Goal: Obtain resource: Download file/media

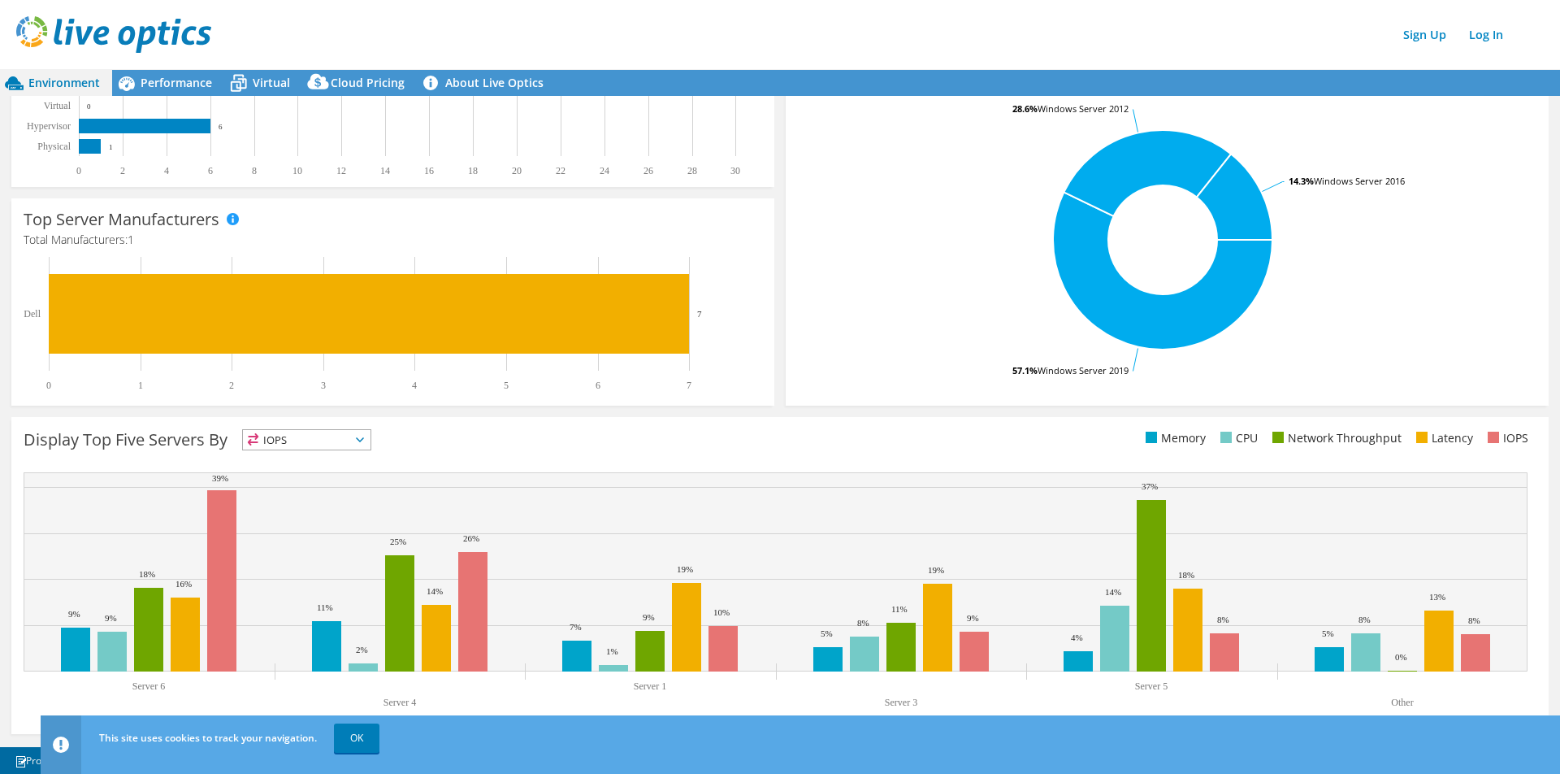
scroll to position [297, 0]
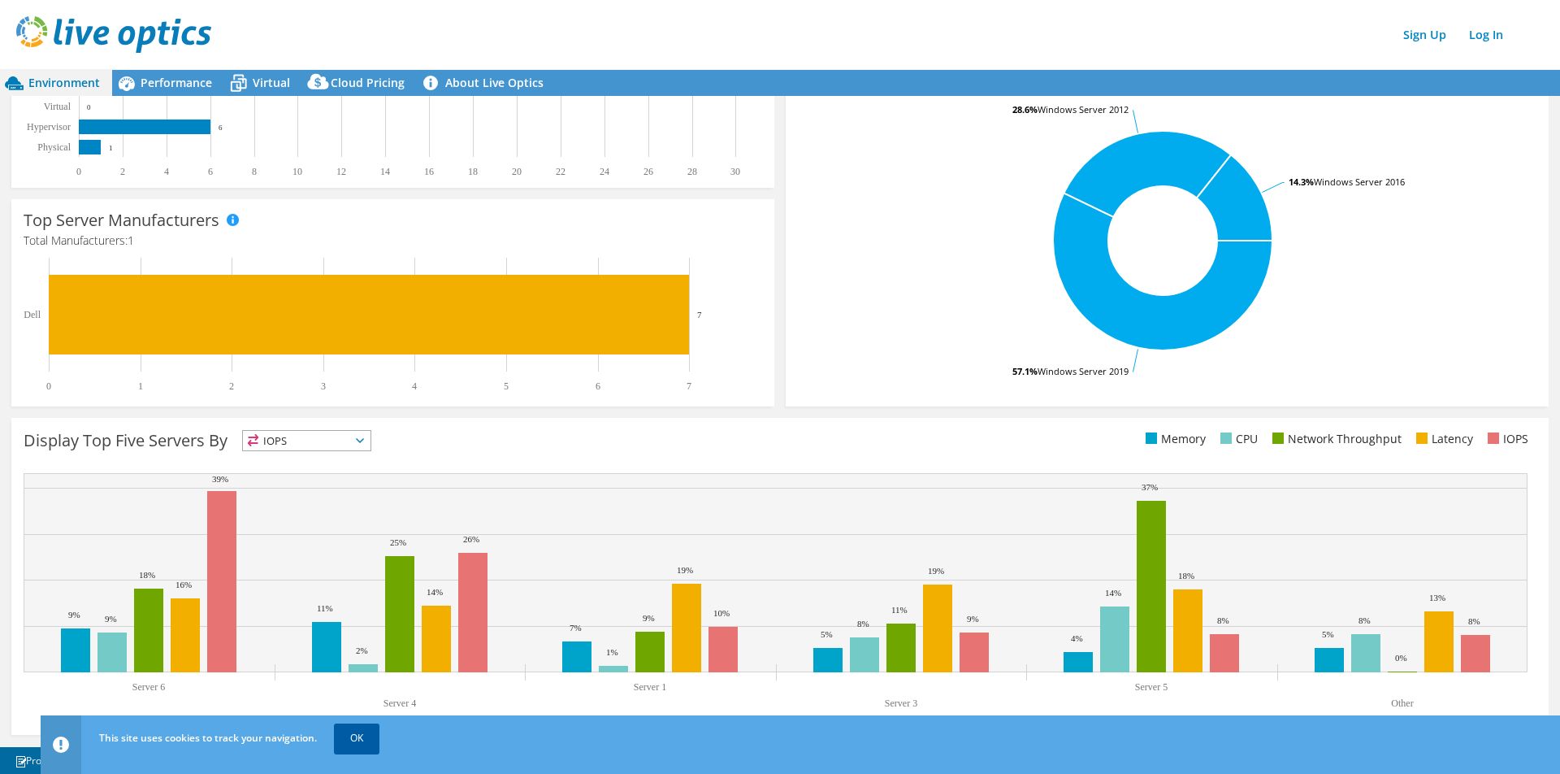
click at [349, 739] on link "OK" at bounding box center [357, 737] width 46 height 29
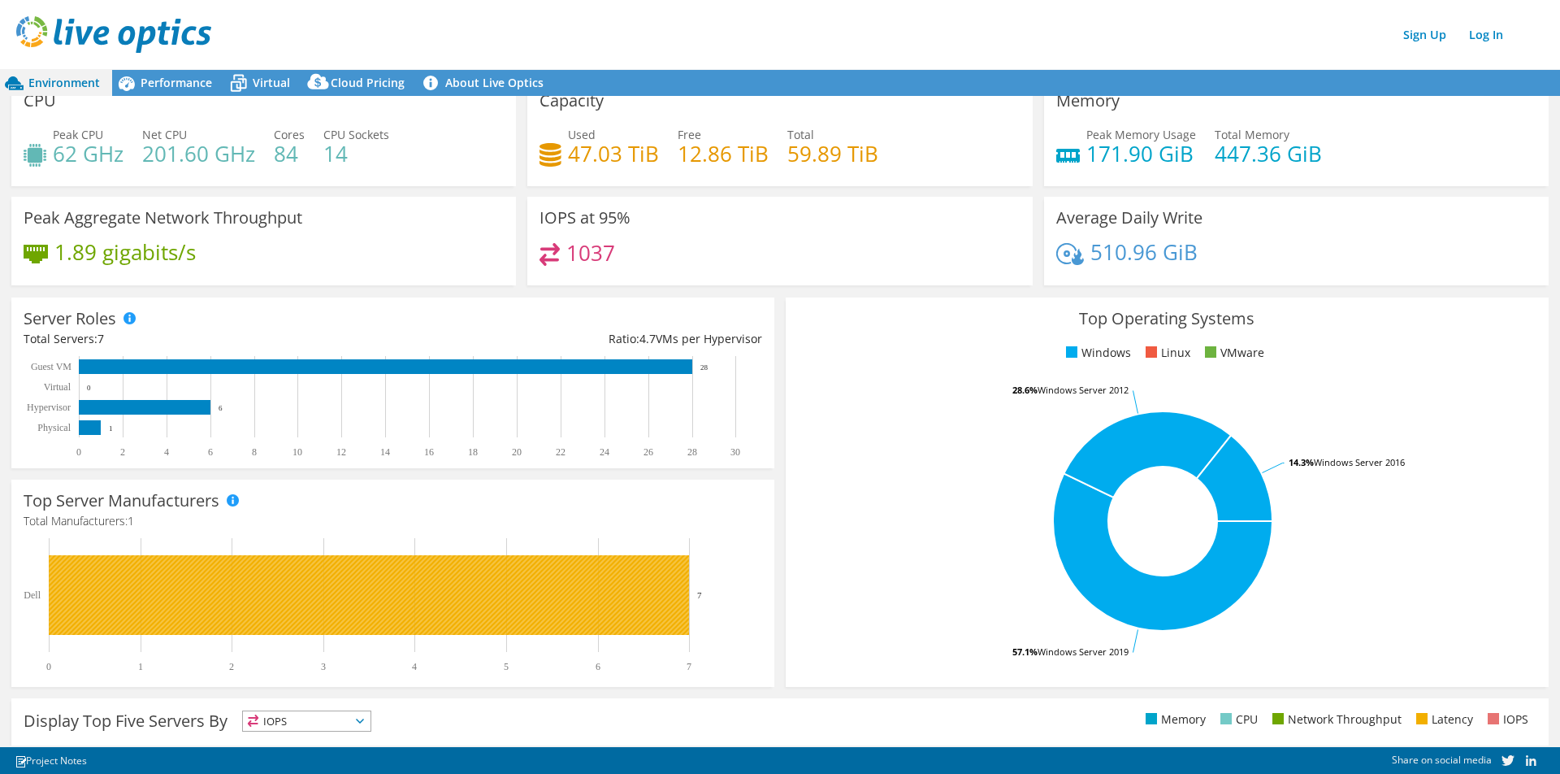
scroll to position [20, 0]
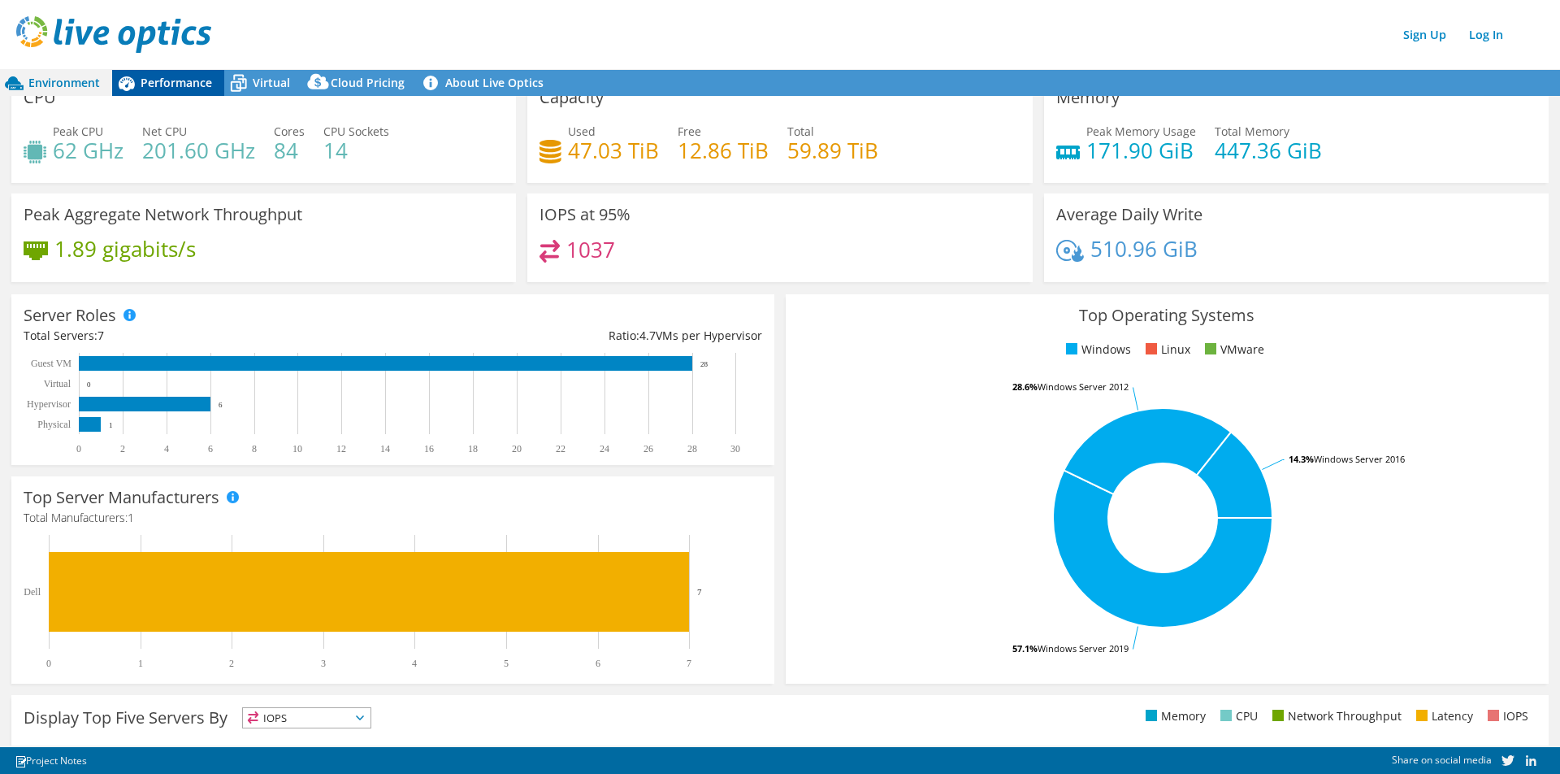
click at [168, 80] on span "Performance" at bounding box center [177, 82] width 72 height 15
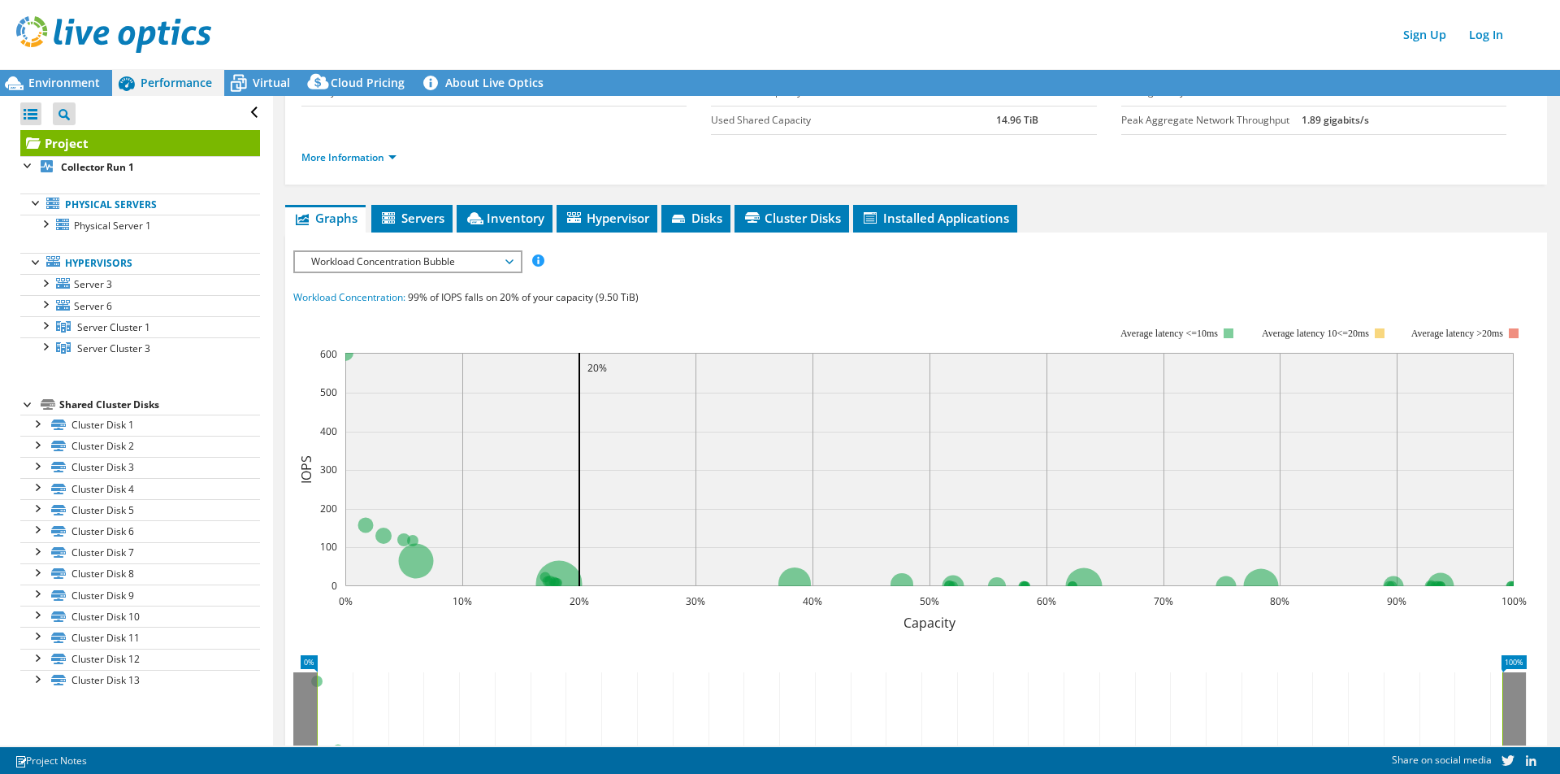
scroll to position [150, 0]
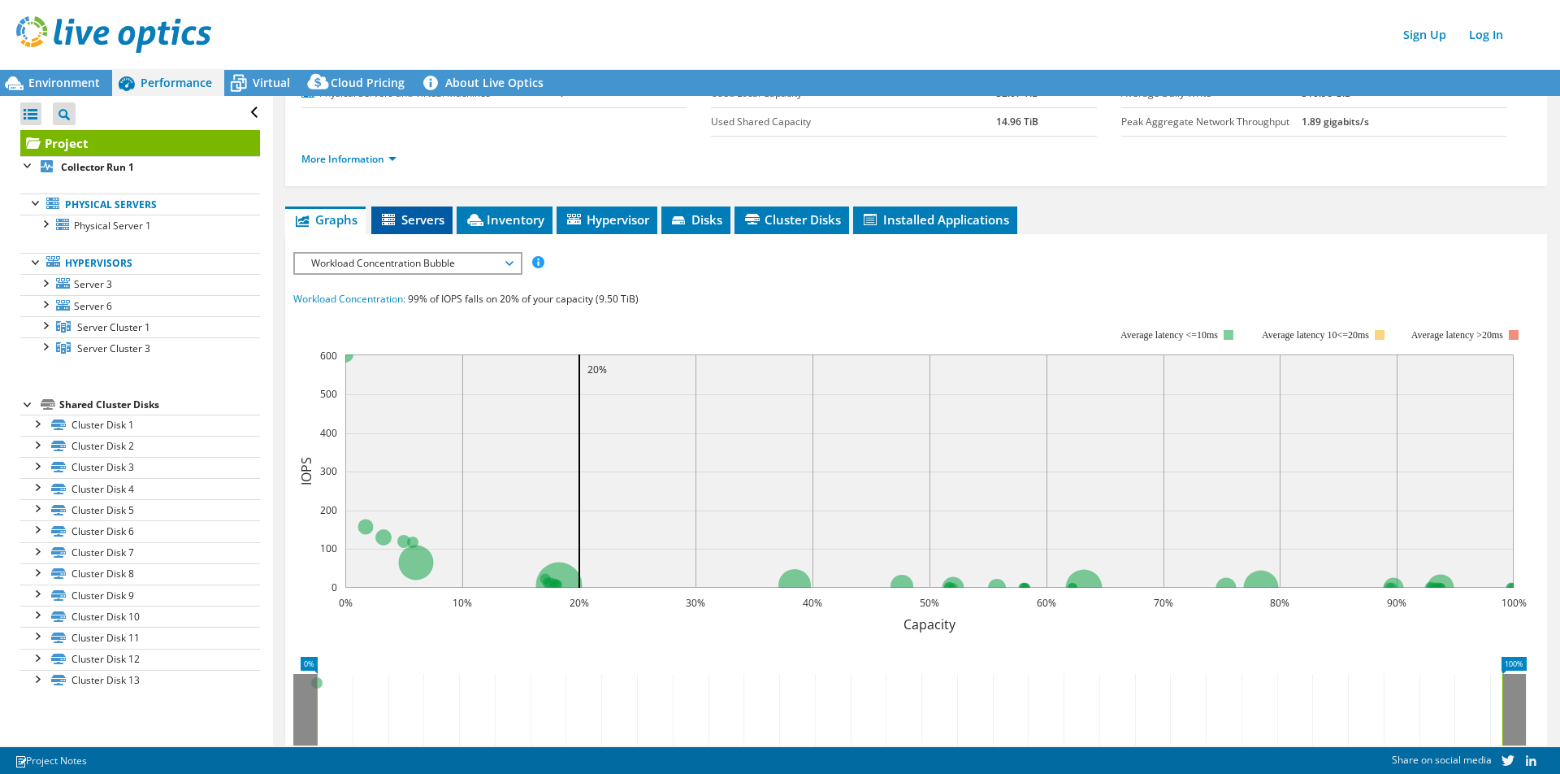
click at [410, 223] on span "Servers" at bounding box center [412, 219] width 65 height 16
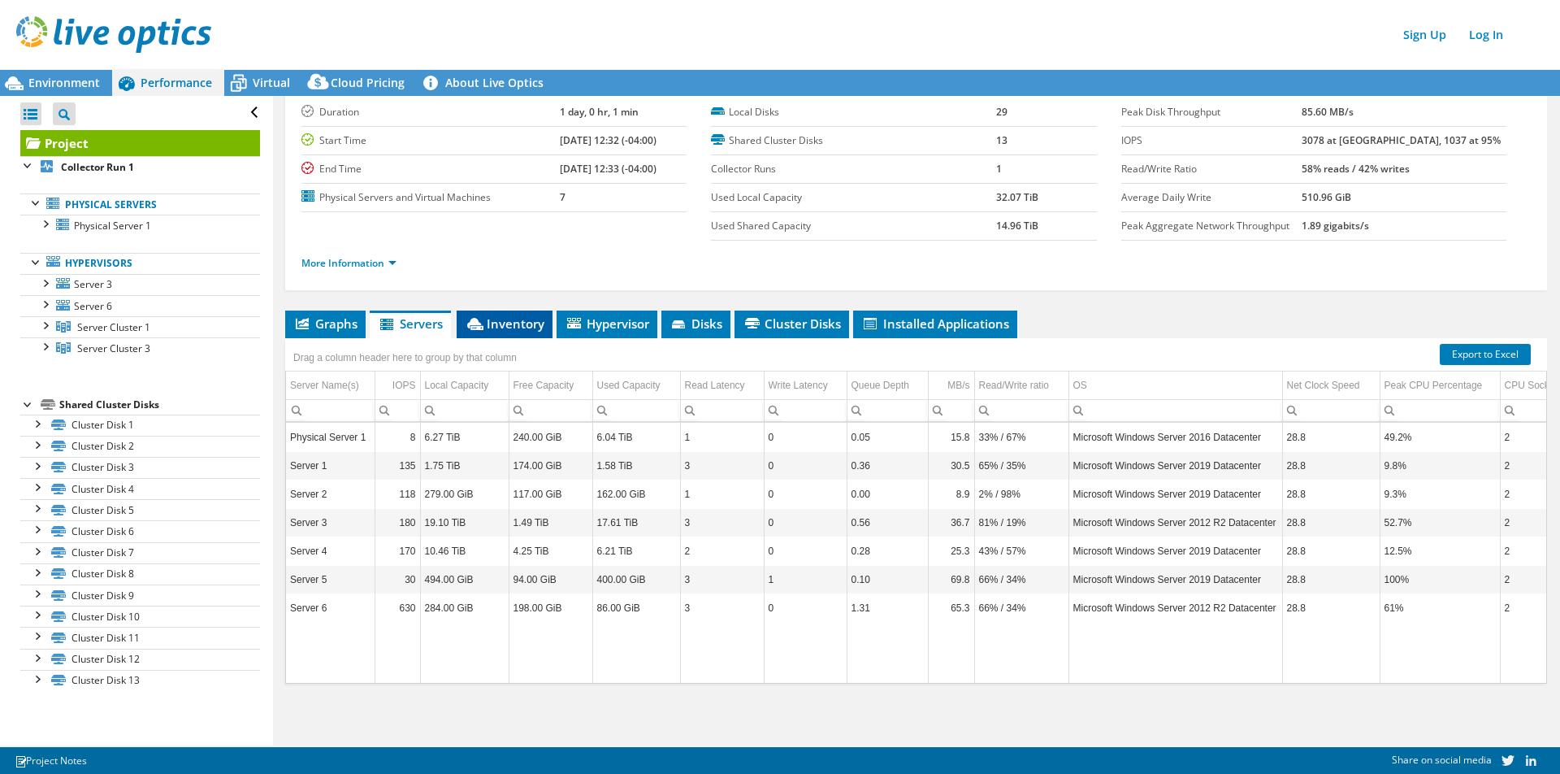
click at [514, 319] on span "Inventory" at bounding box center [505, 323] width 80 height 16
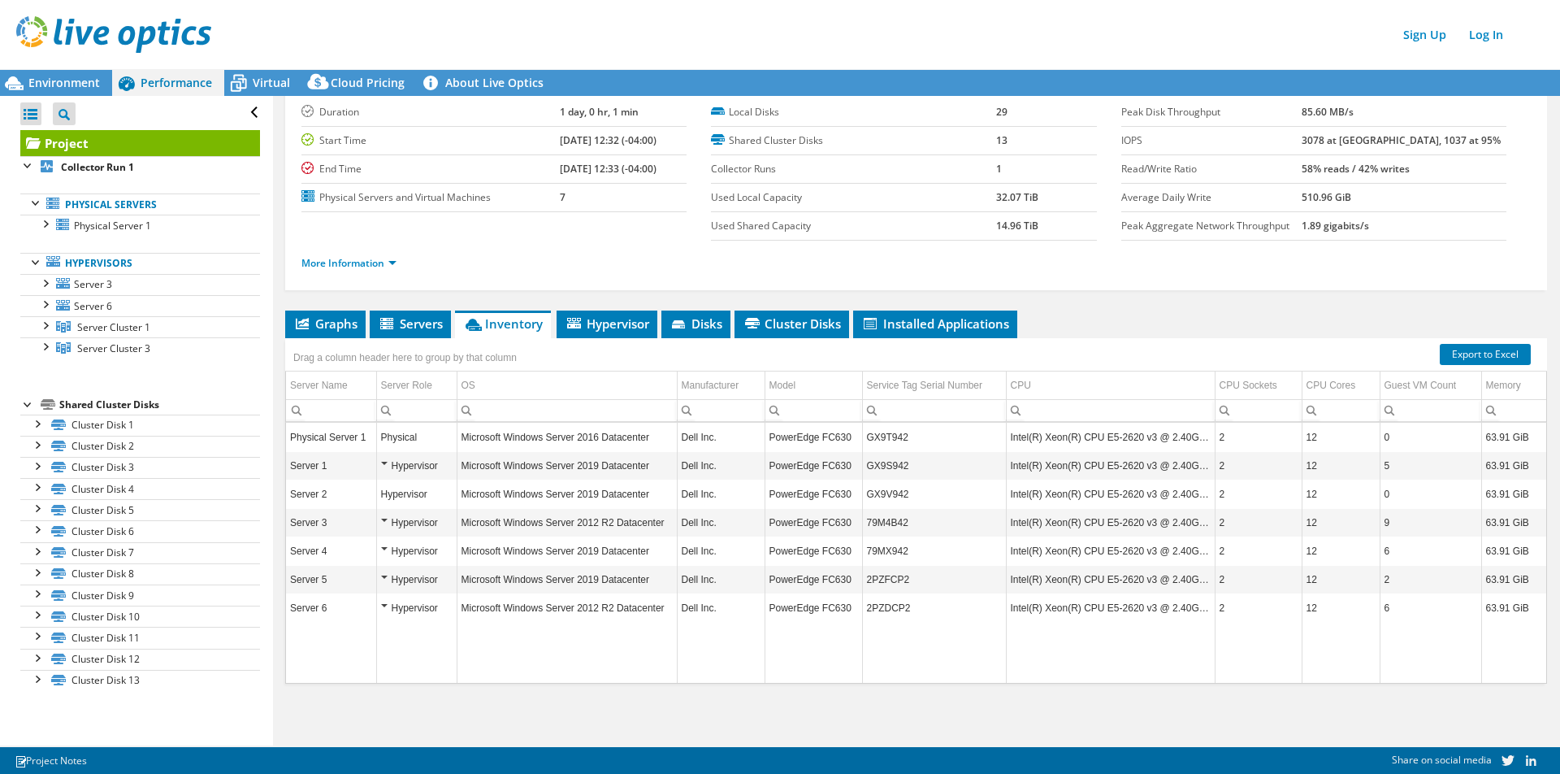
click at [809, 549] on td "PowerEdge FC630" at bounding box center [814, 551] width 98 height 28
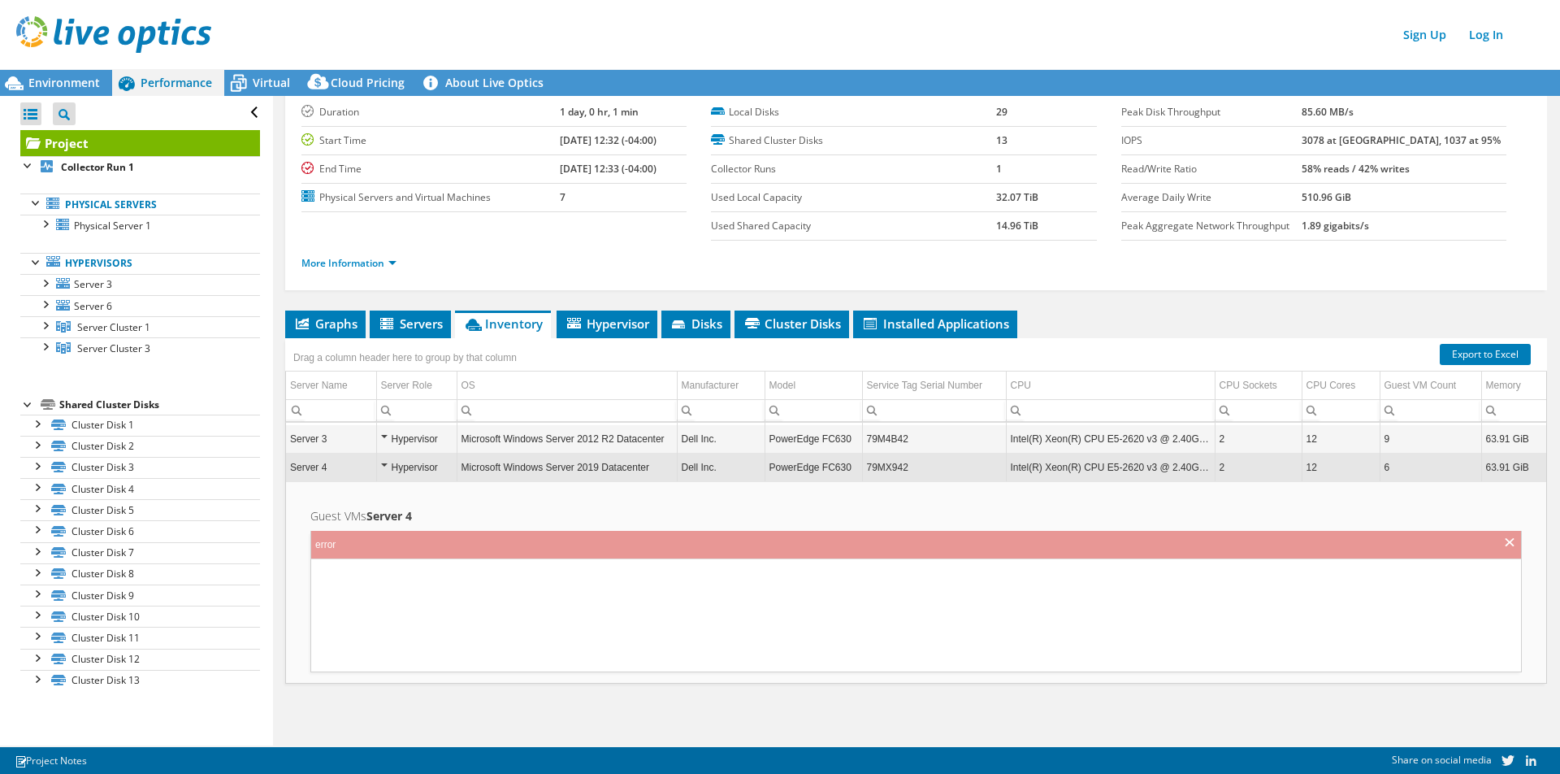
scroll to position [94, 0]
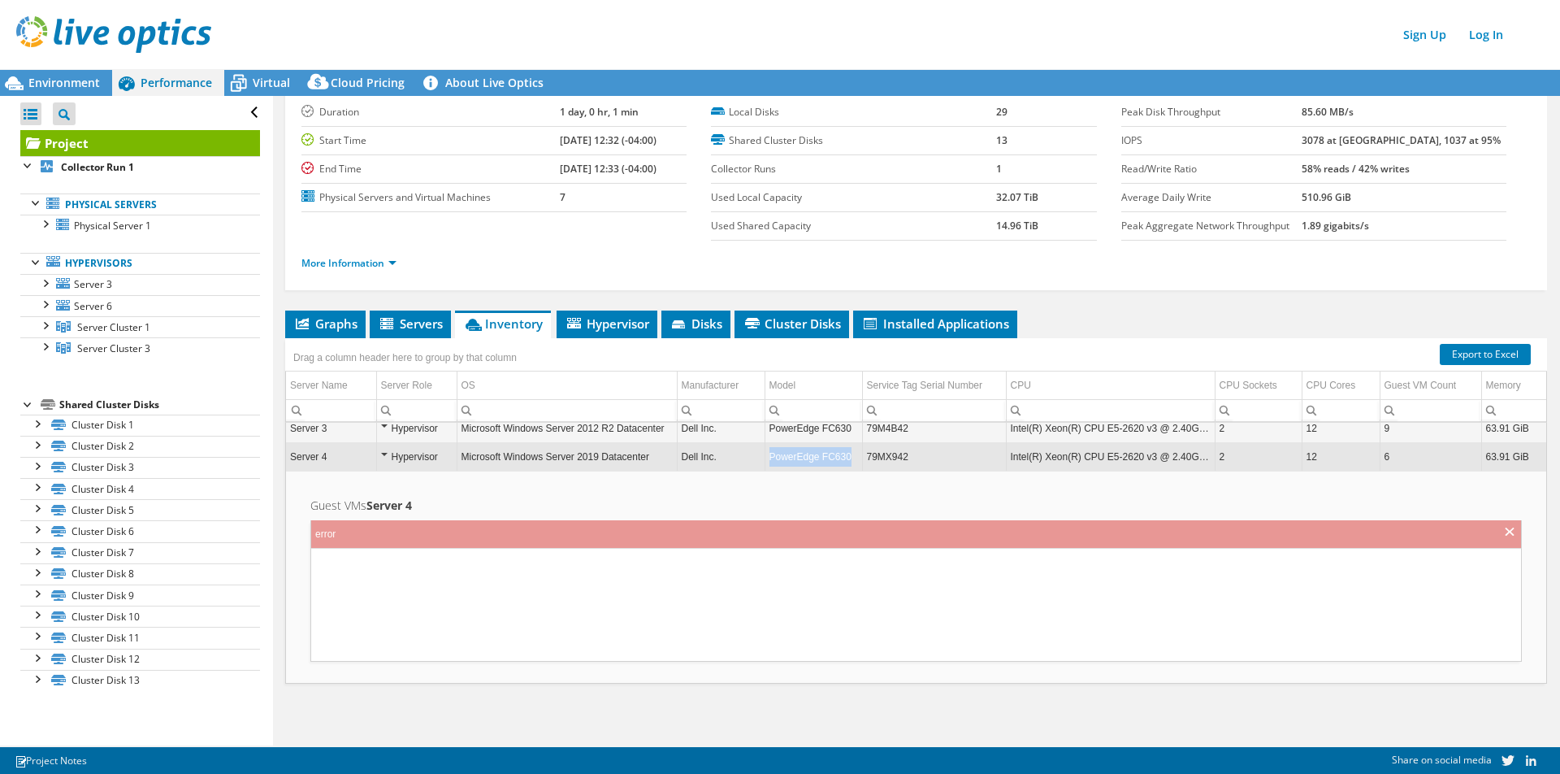
drag, startPoint x: 768, startPoint y: 453, endPoint x: 853, endPoint y: 457, distance: 84.6
click at [853, 457] on td "PowerEdge FC630" at bounding box center [814, 457] width 98 height 28
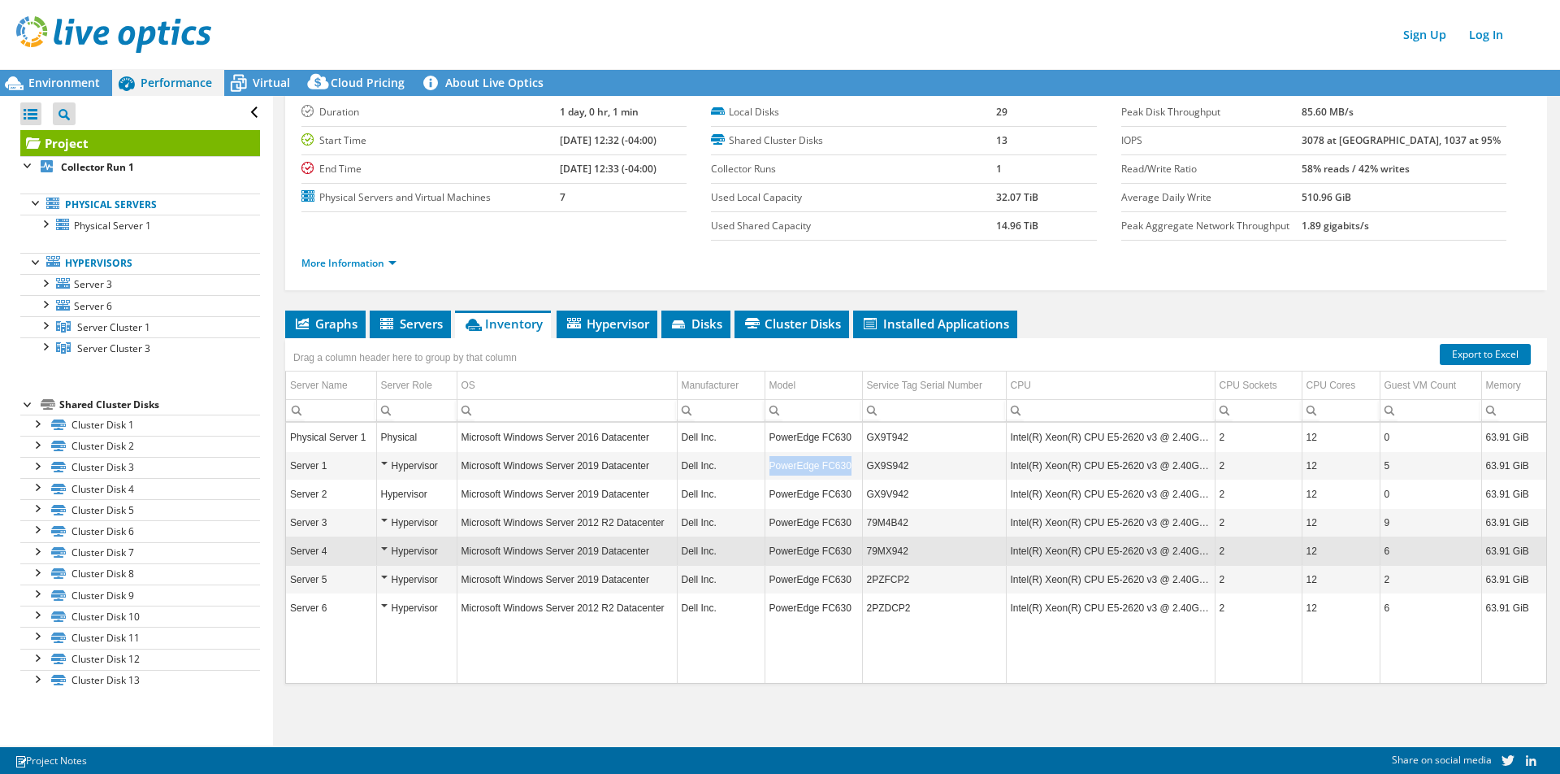
drag, startPoint x: 768, startPoint y: 462, endPoint x: 848, endPoint y: 463, distance: 79.7
click at [848, 463] on td "PowerEdge FC630" at bounding box center [814, 466] width 98 height 28
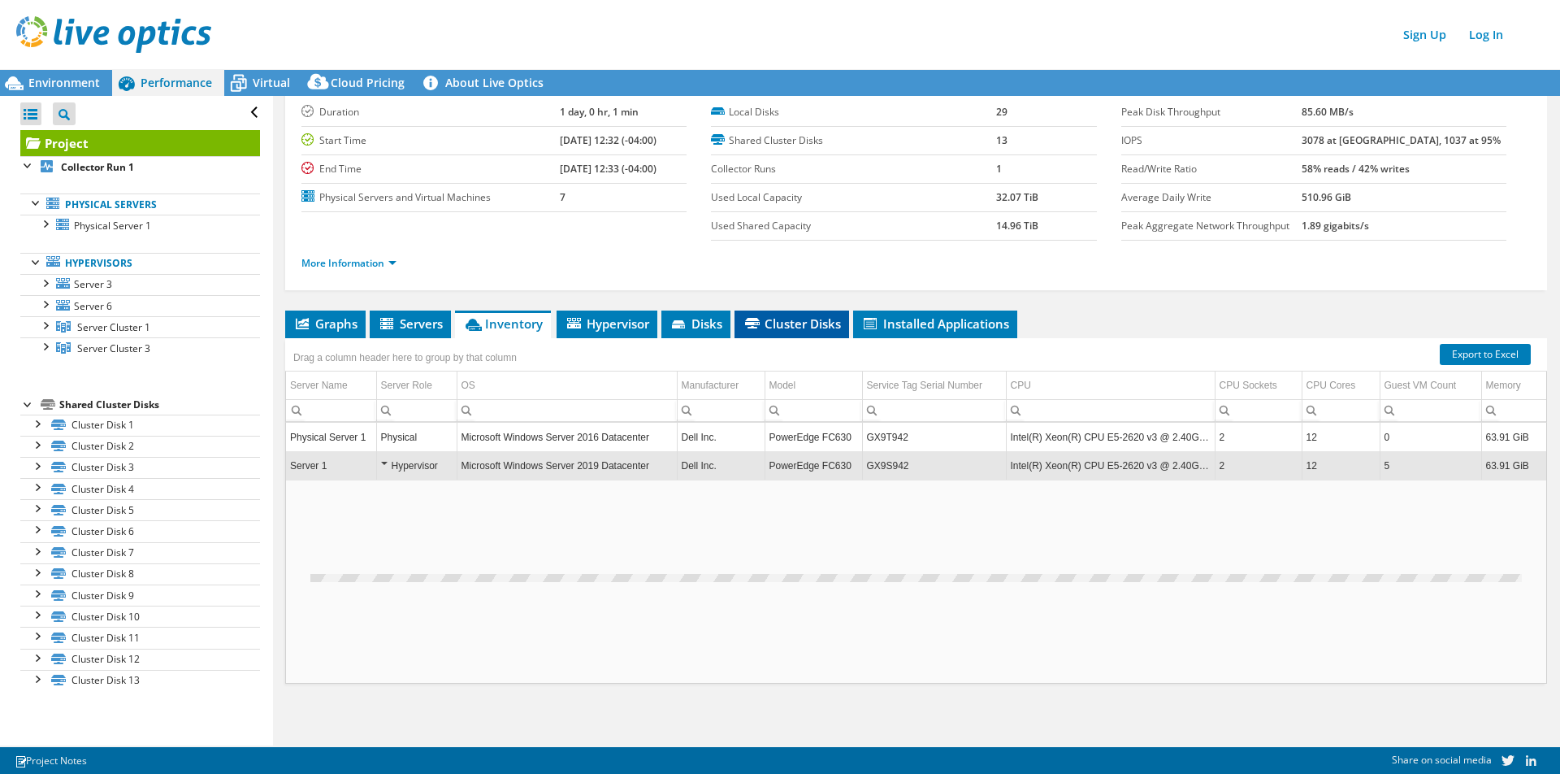
click at [794, 319] on span "Cluster Disks" at bounding box center [792, 323] width 98 height 16
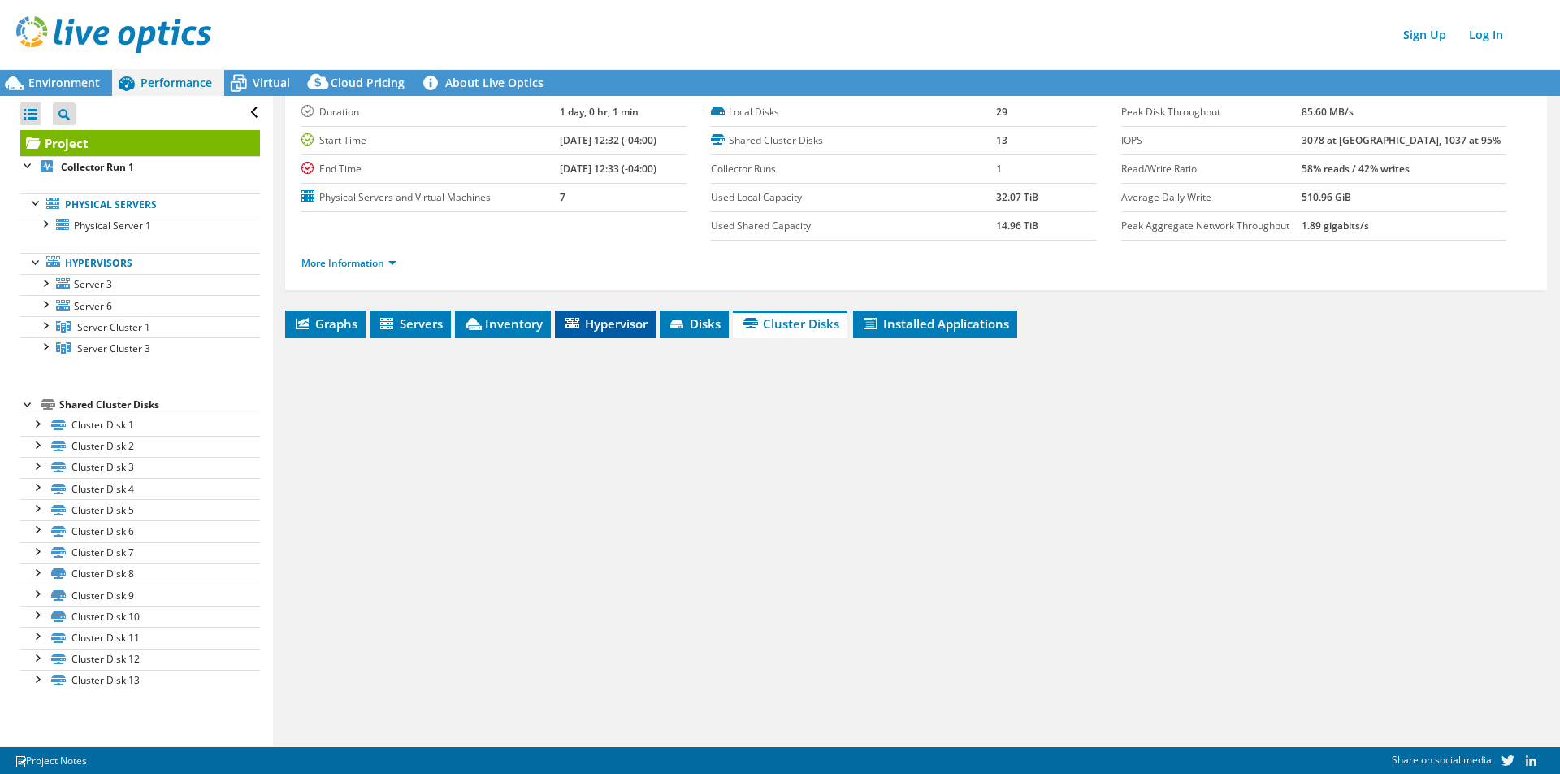
click at [623, 324] on span "Hypervisor" at bounding box center [605, 323] width 85 height 16
click at [596, 325] on span "Hypervisor" at bounding box center [605, 323] width 85 height 16
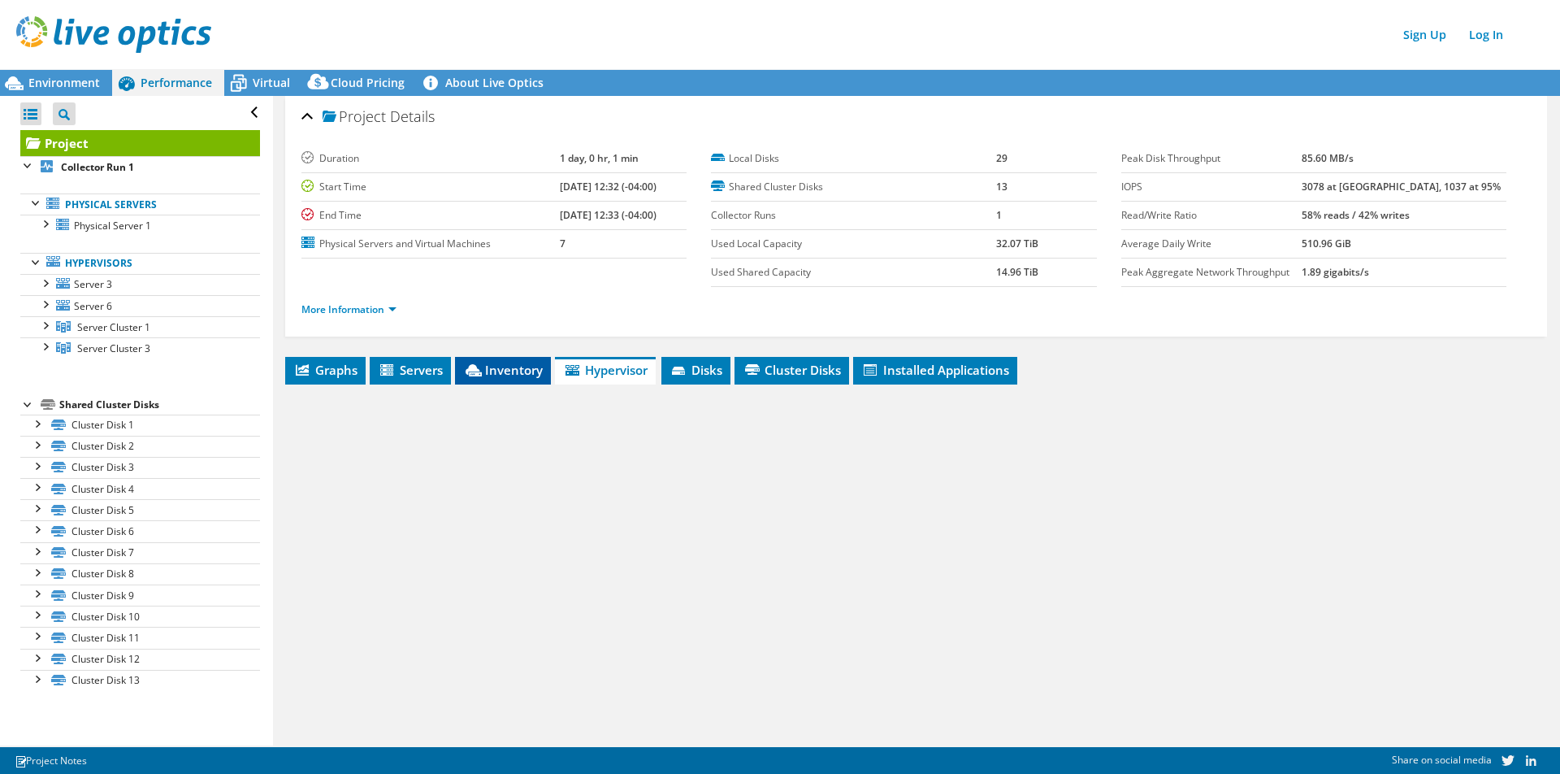
click at [501, 370] on span "Inventory" at bounding box center [503, 370] width 80 height 16
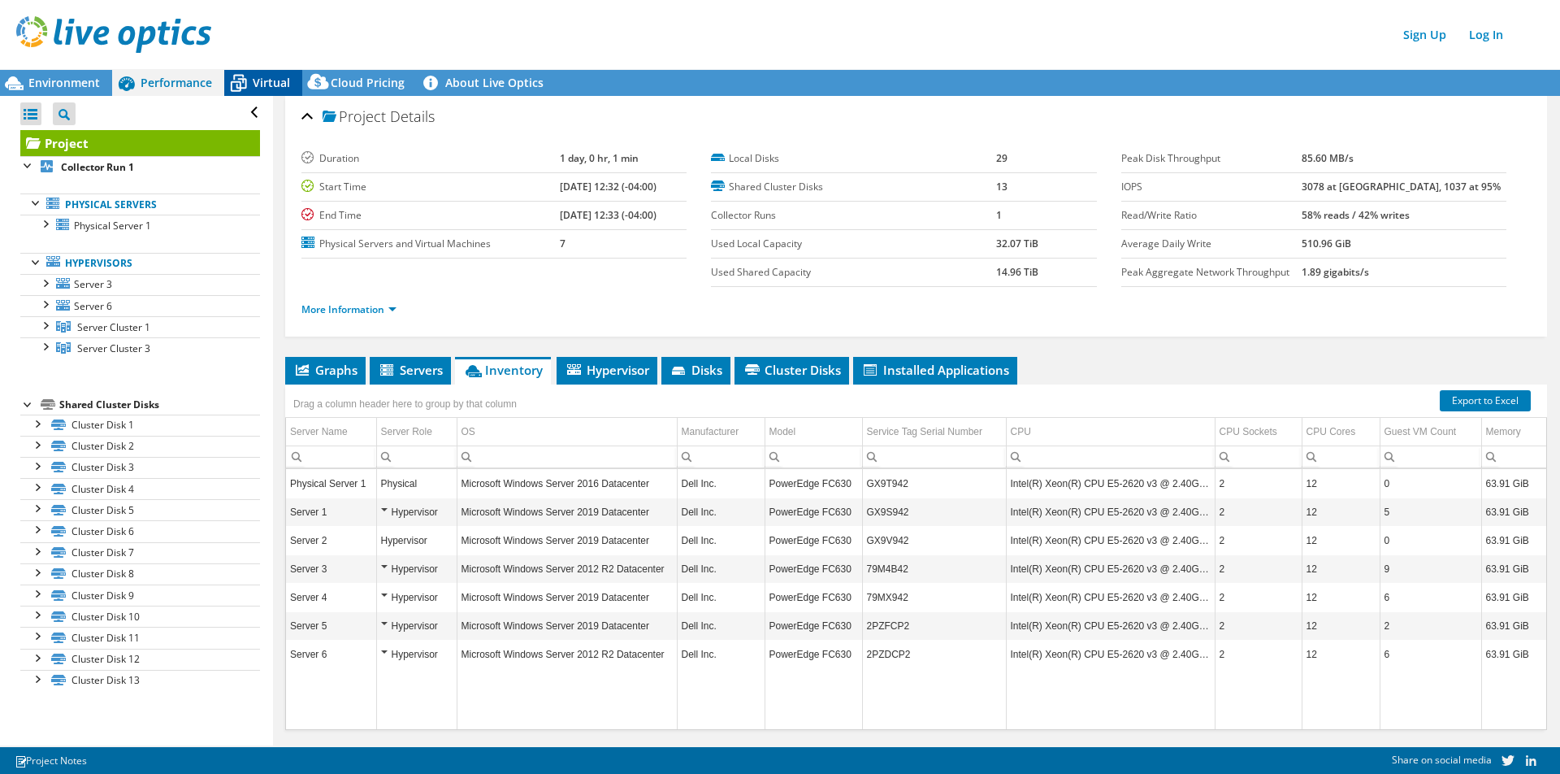
click at [266, 84] on span "Virtual" at bounding box center [271, 82] width 37 height 15
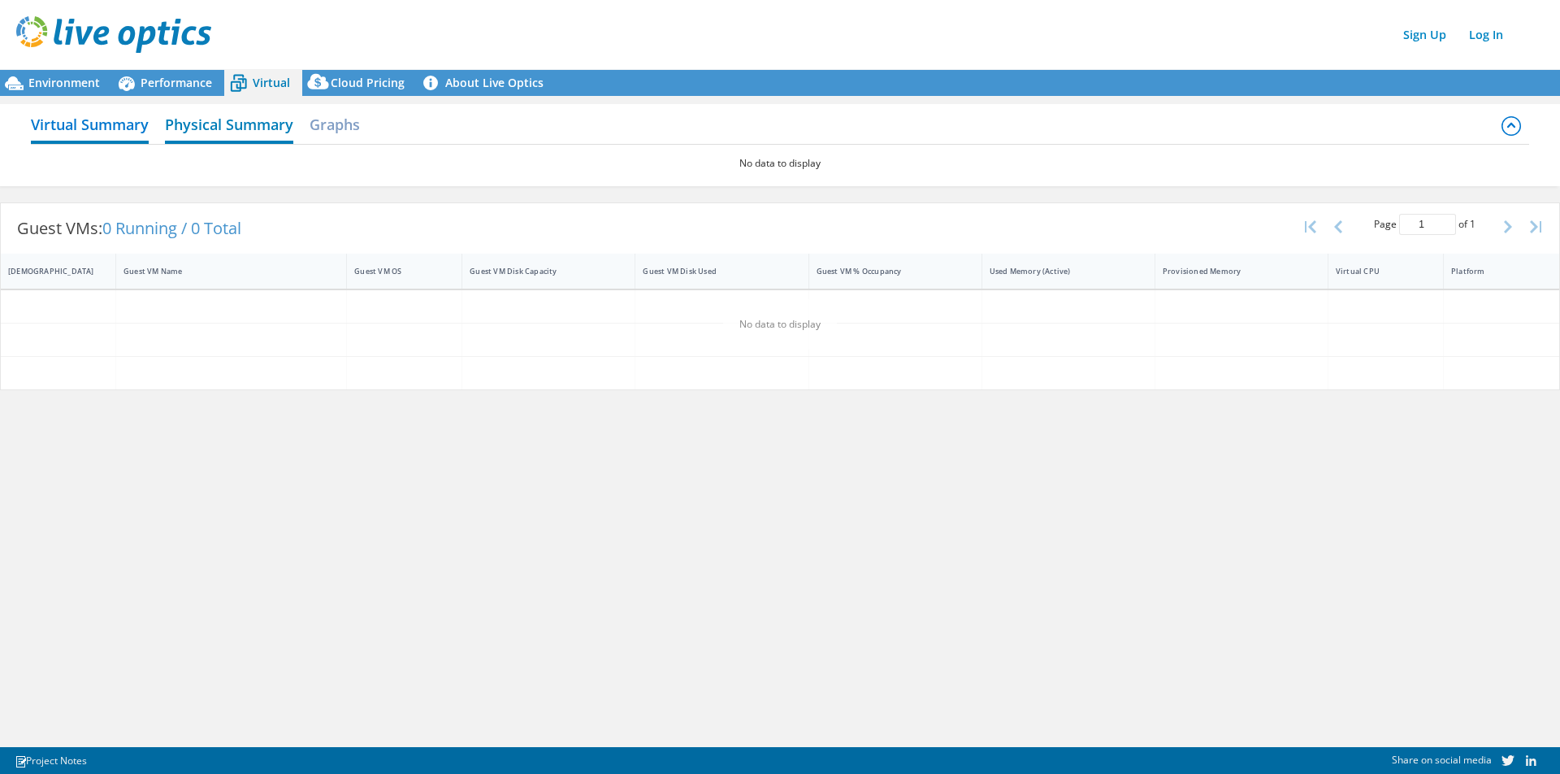
click at [214, 122] on h2 "Physical Summary" at bounding box center [229, 126] width 128 height 36
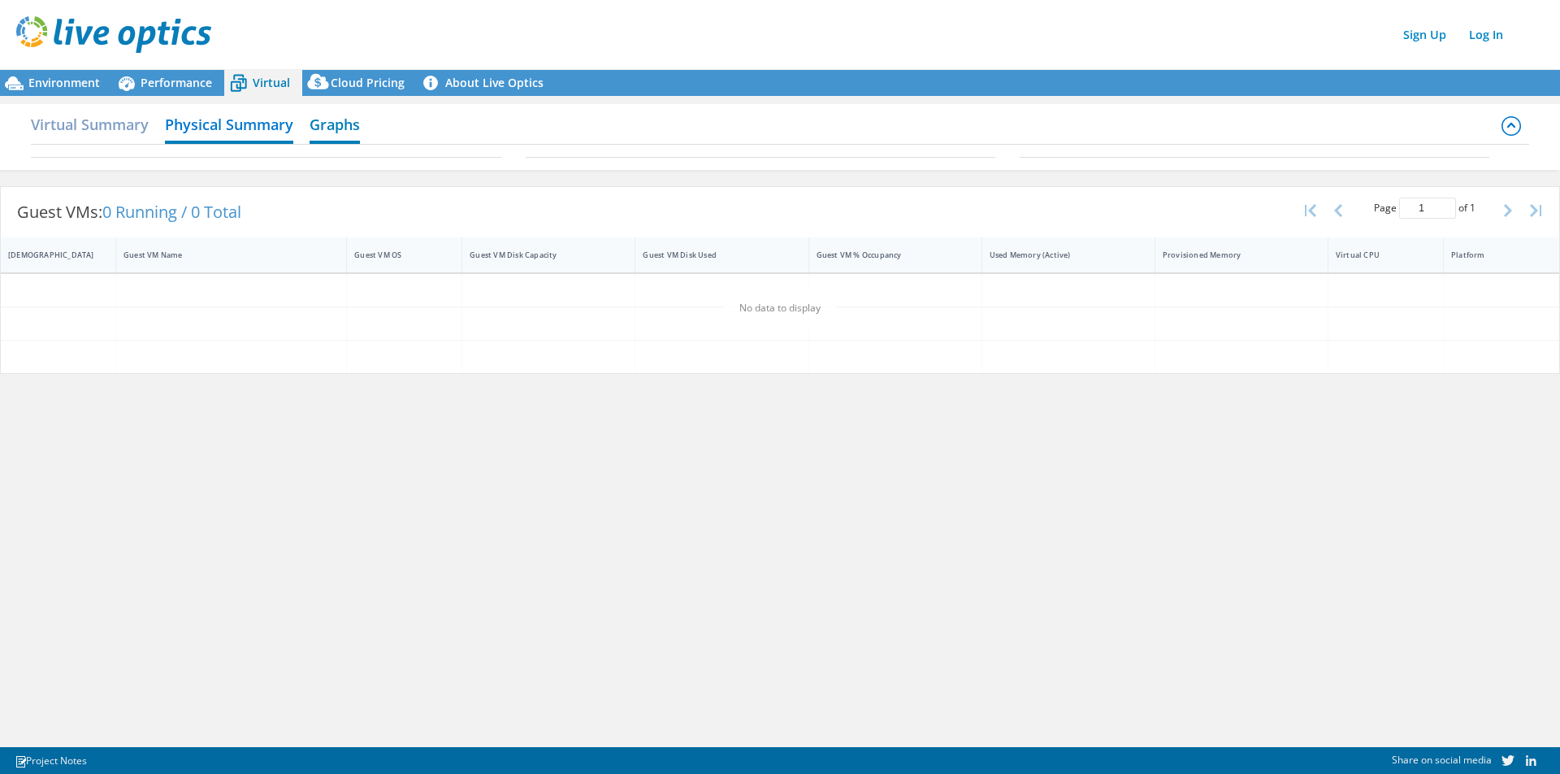
click at [329, 128] on h2 "Graphs" at bounding box center [335, 126] width 50 height 36
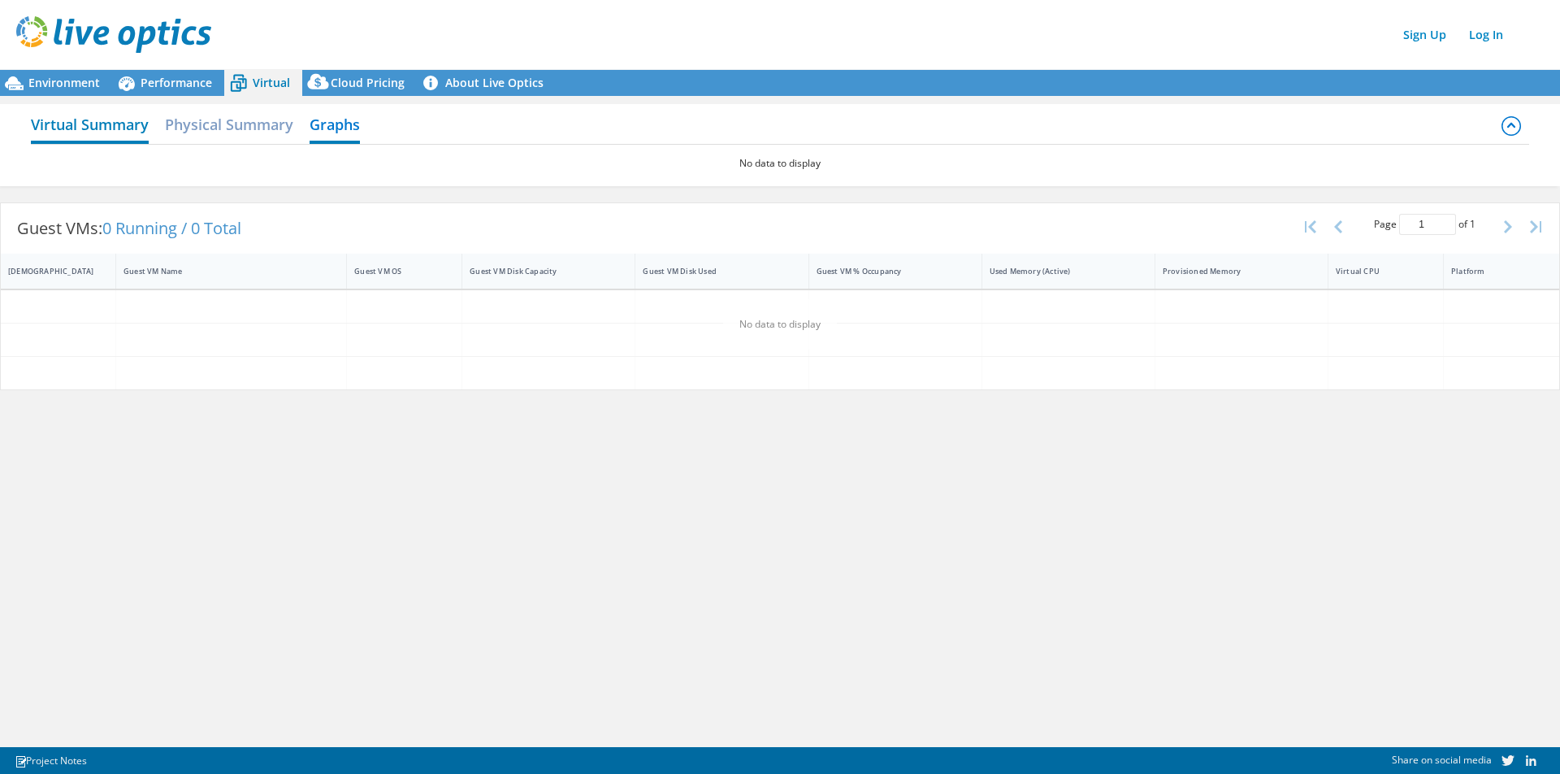
click at [109, 128] on h2 "Virtual Summary" at bounding box center [90, 126] width 118 height 36
click at [73, 79] on span "Environment" at bounding box center [64, 82] width 72 height 15
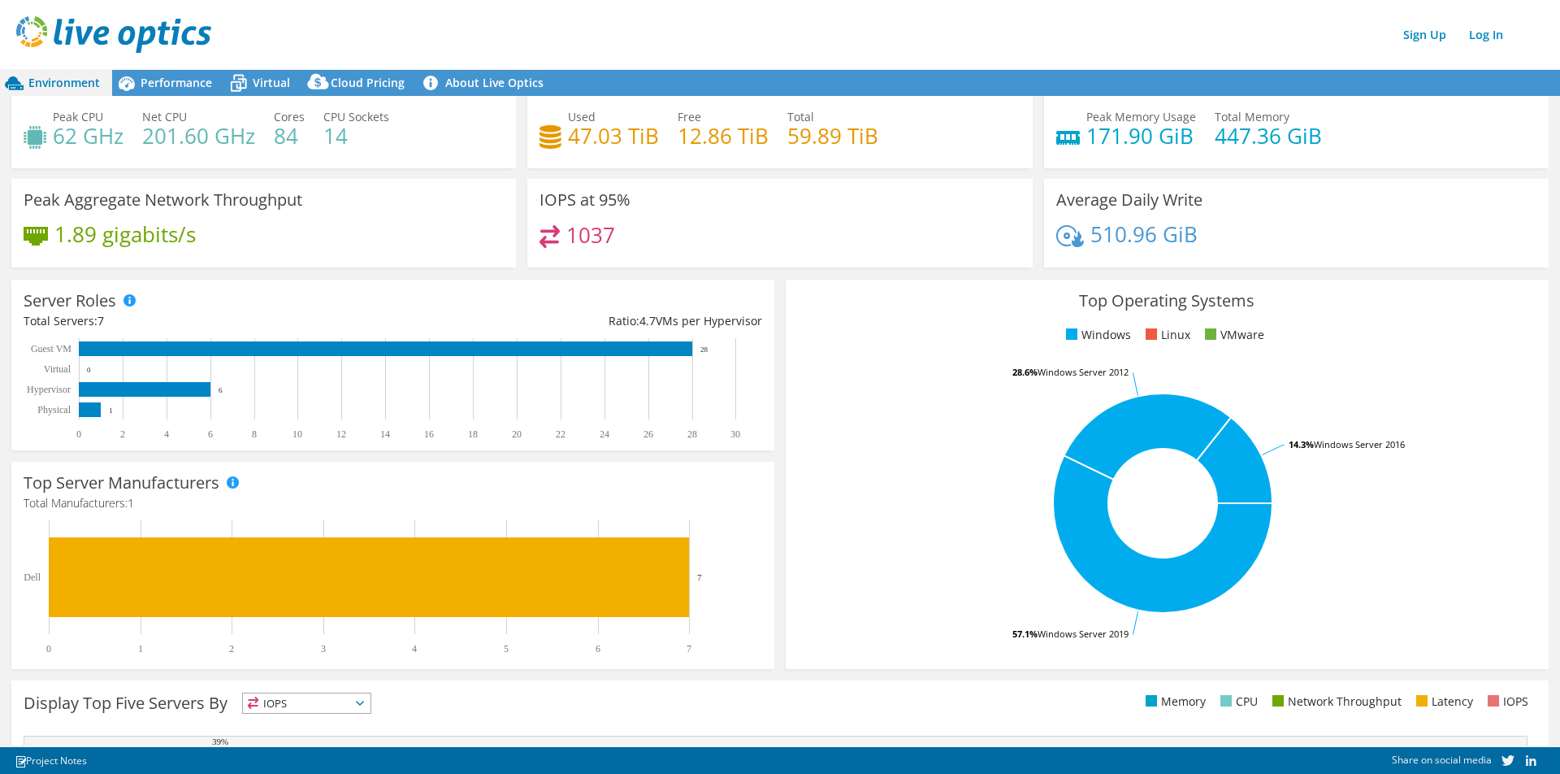
scroll to position [17, 0]
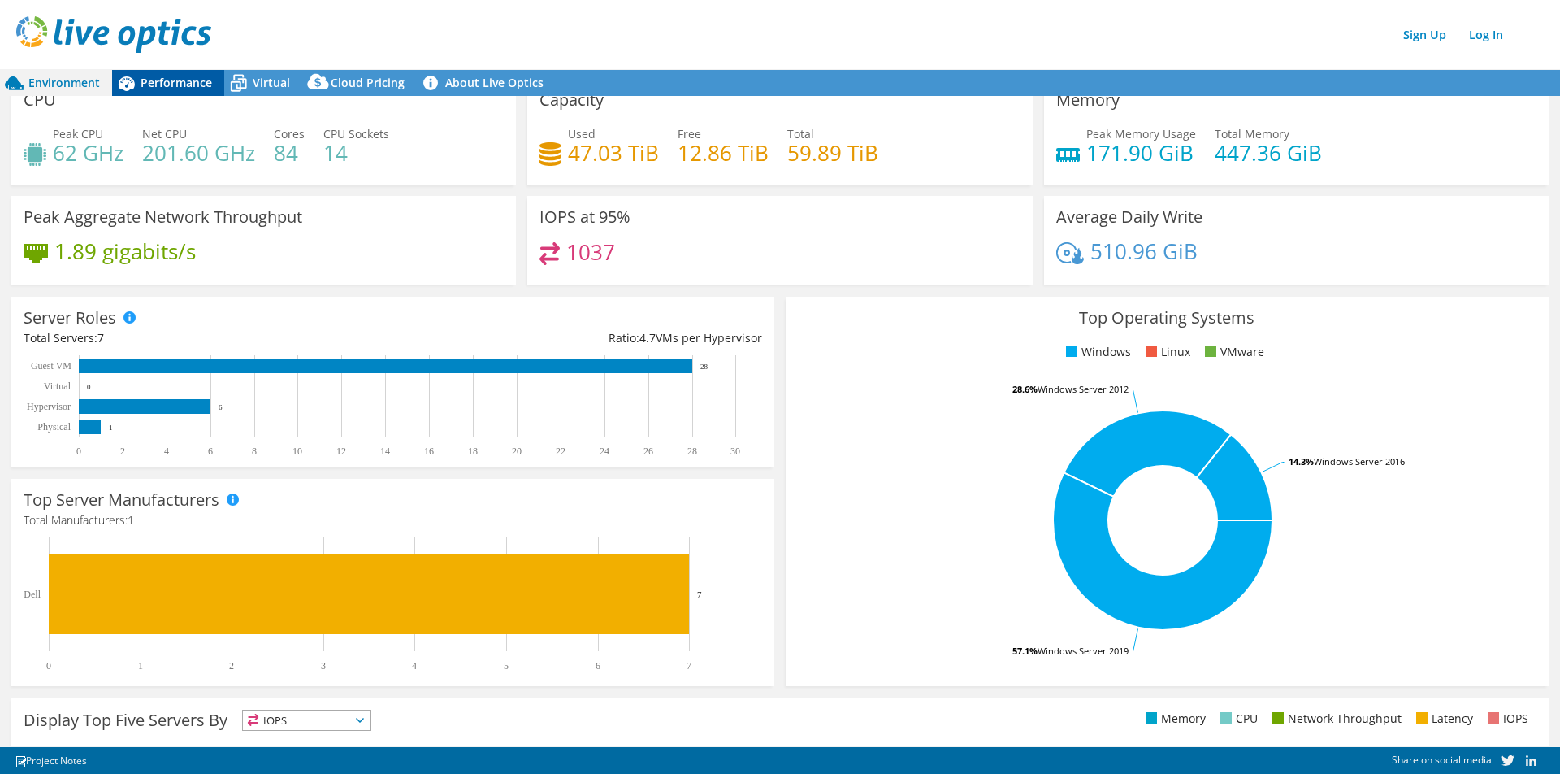
click at [168, 86] on span "Performance" at bounding box center [177, 82] width 72 height 15
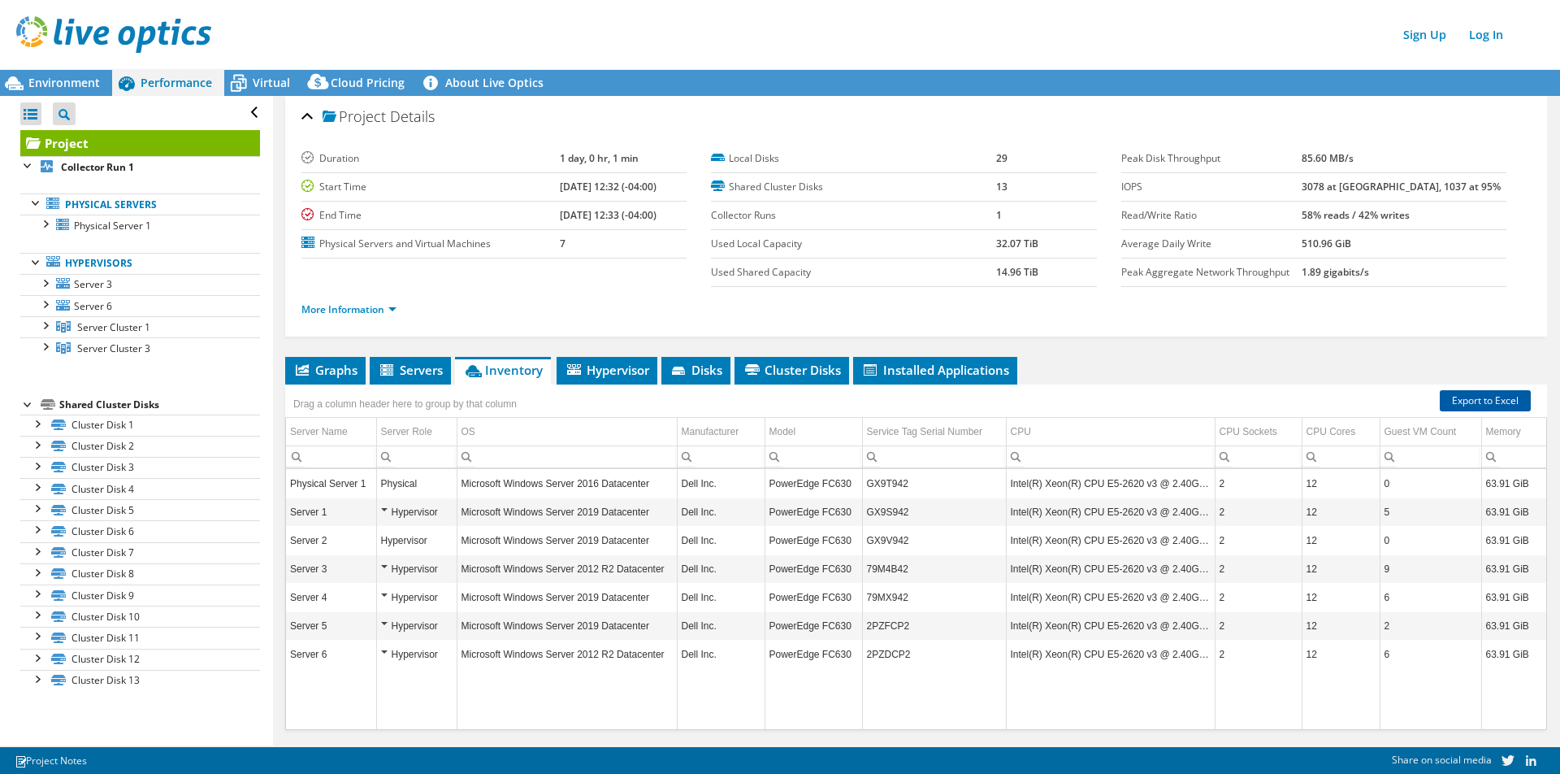
click at [1482, 401] on link "Export to Excel" at bounding box center [1485, 400] width 91 height 21
click at [414, 368] on span "Servers" at bounding box center [410, 370] width 65 height 16
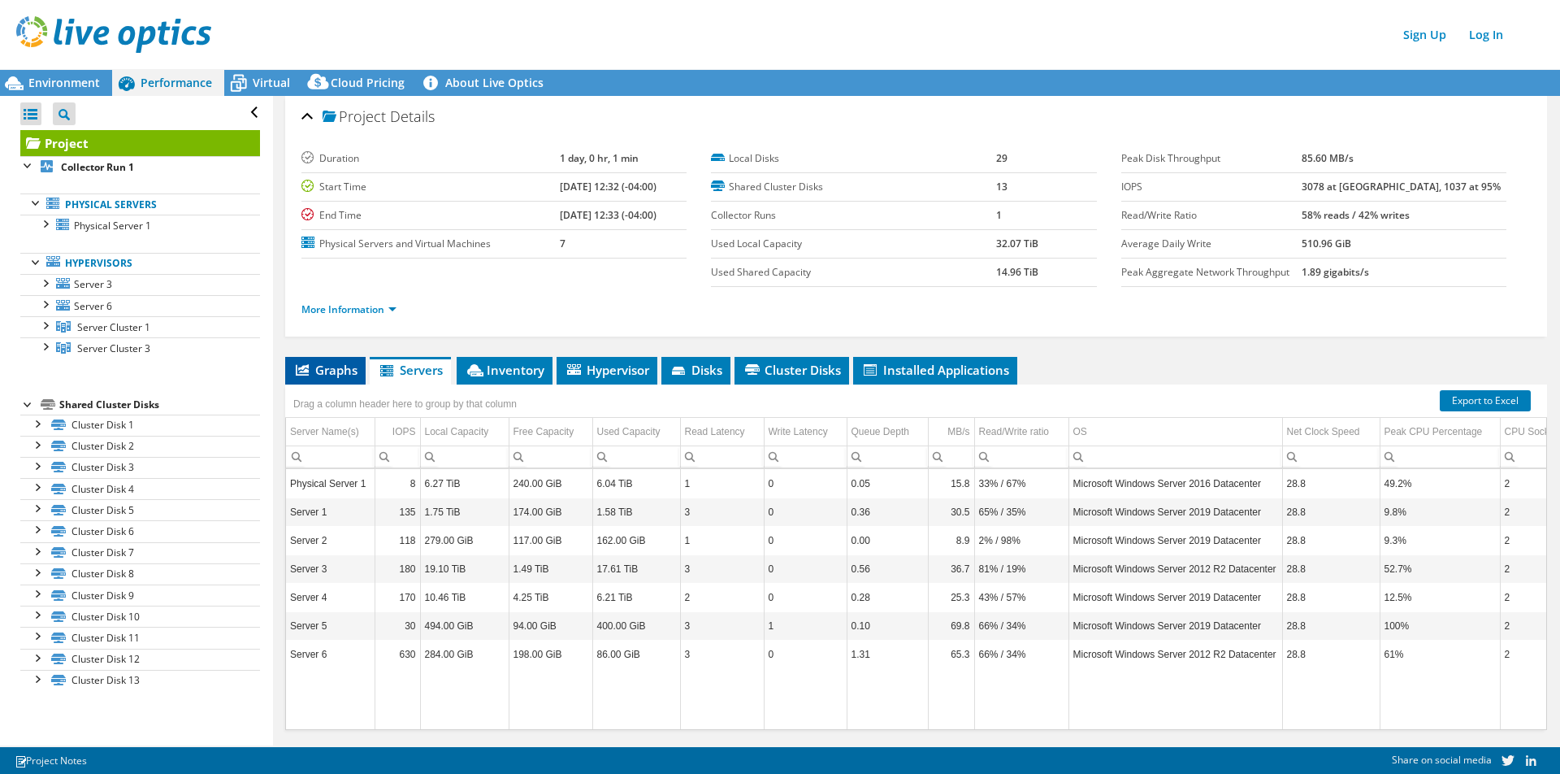
click at [324, 367] on span "Graphs" at bounding box center [325, 370] width 64 height 16
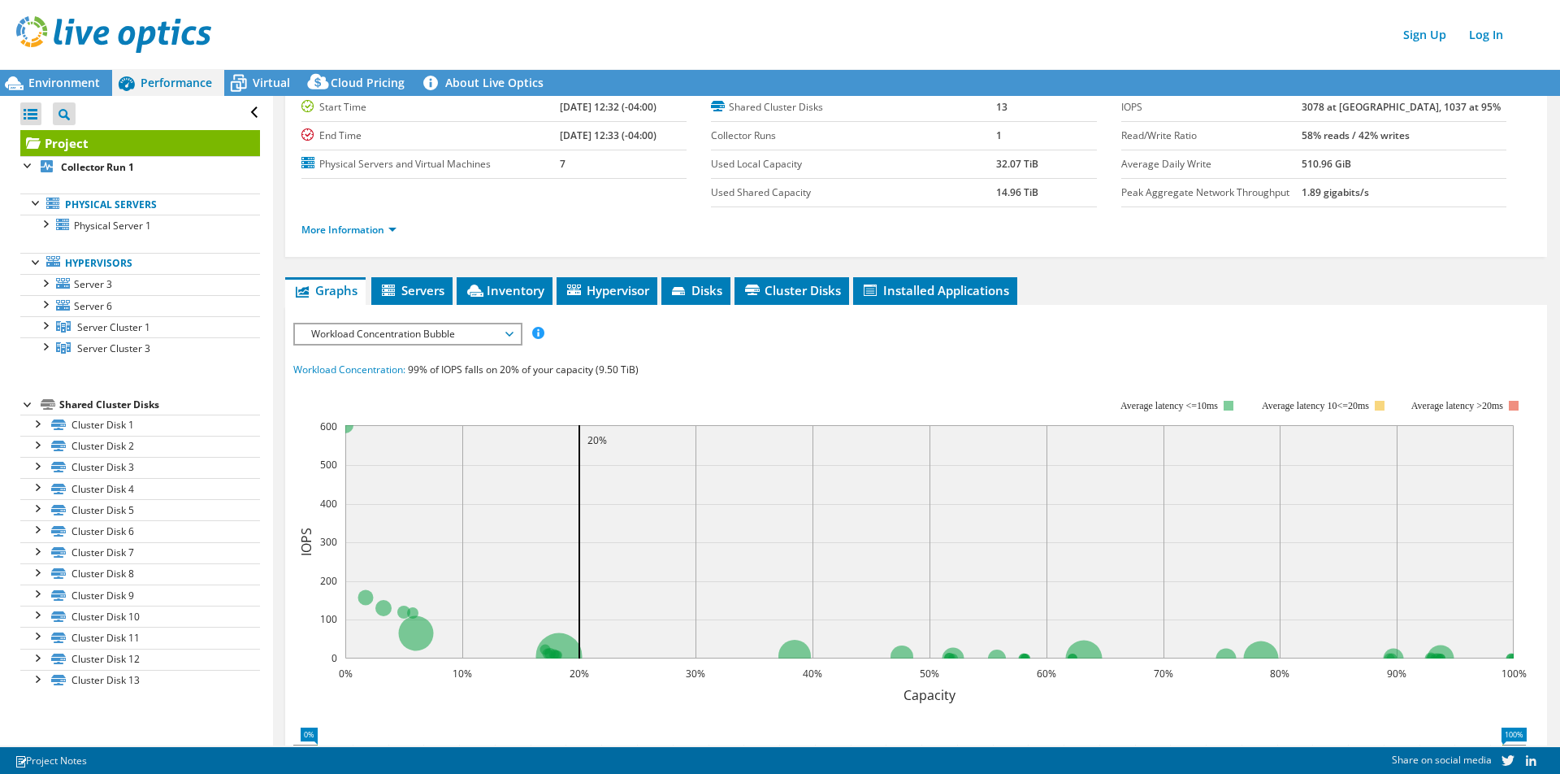
scroll to position [124, 0]
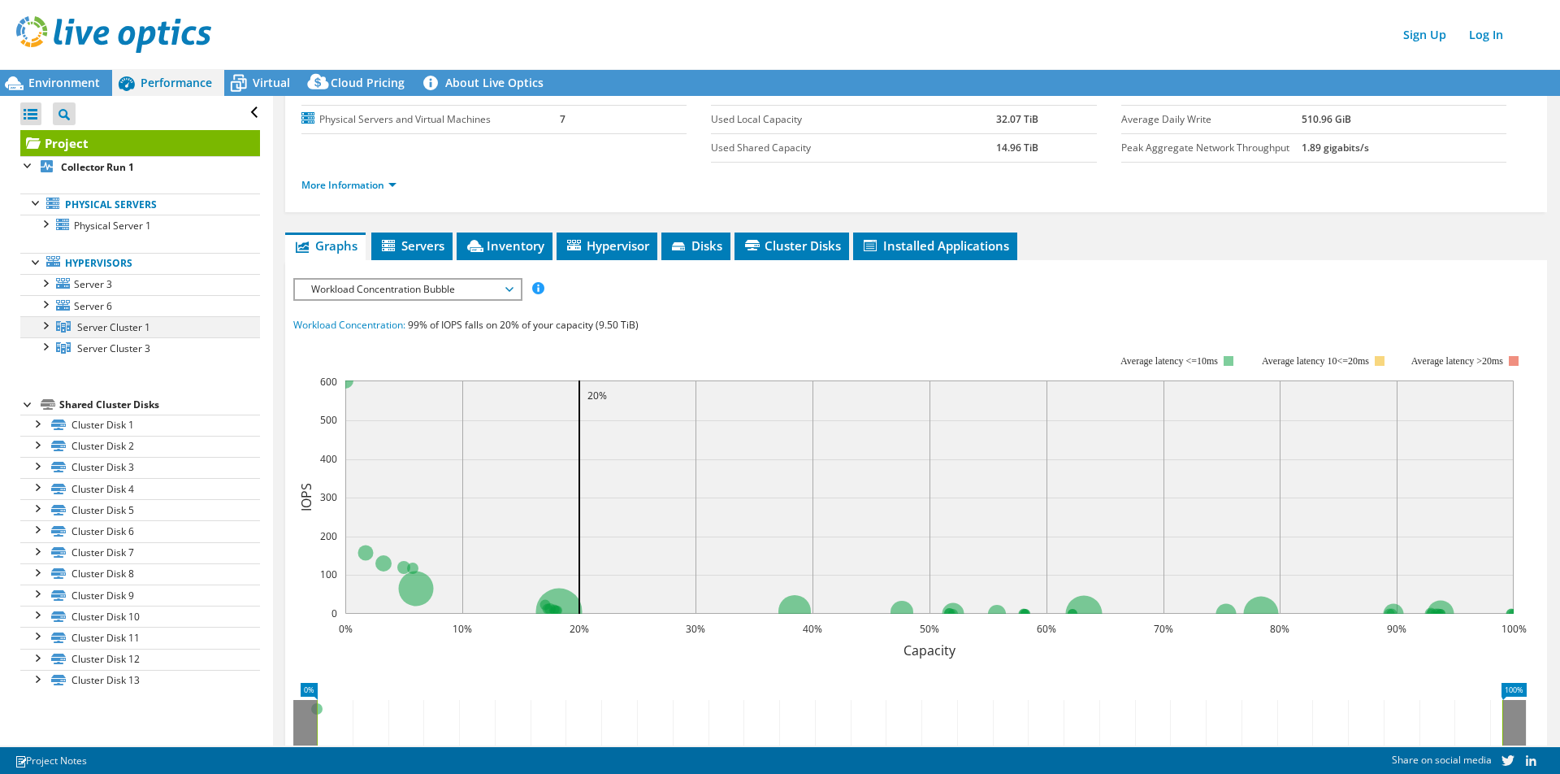
click at [46, 323] on div at bounding box center [45, 324] width 16 height 16
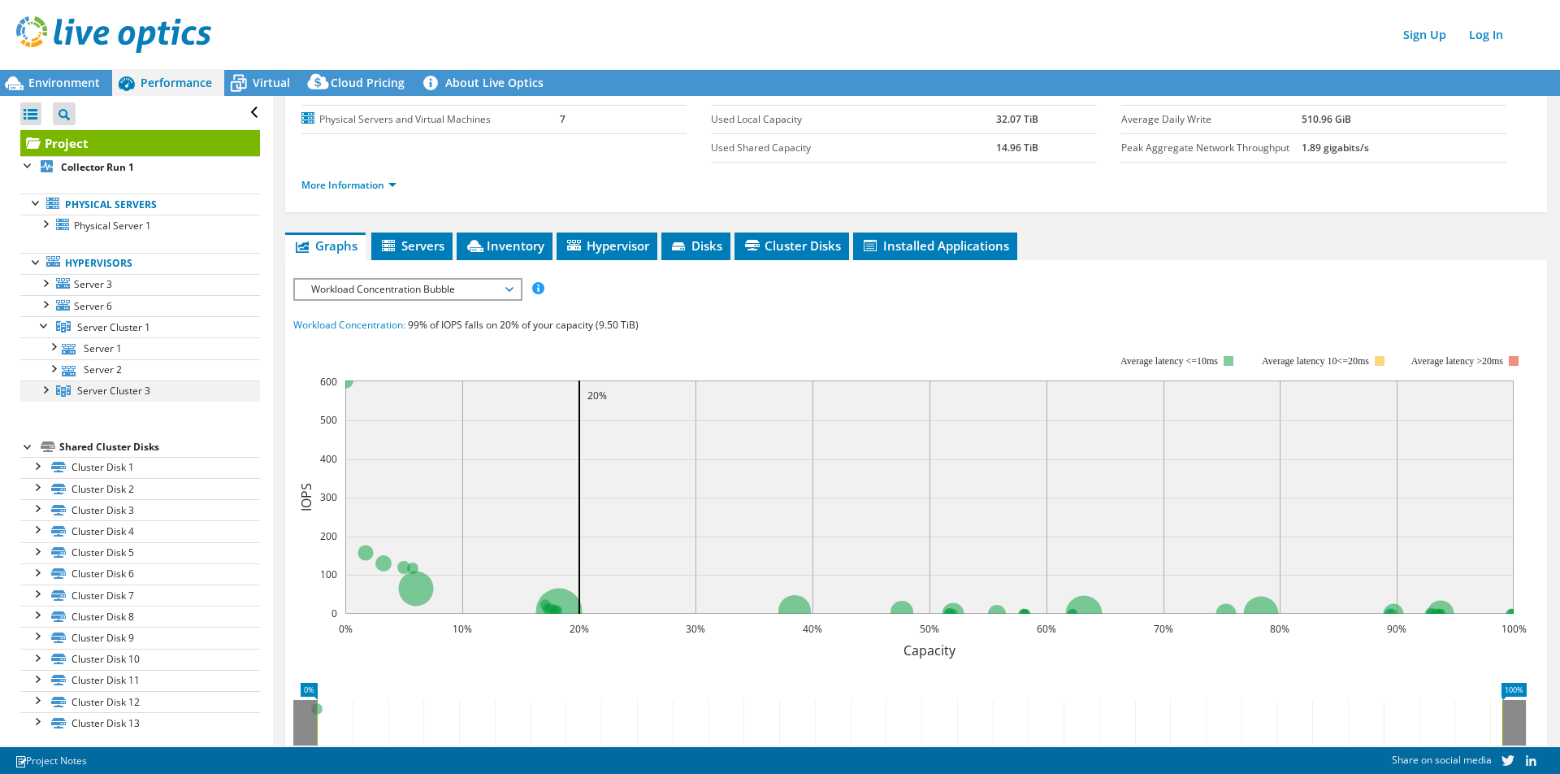
click at [46, 389] on div at bounding box center [45, 388] width 16 height 16
